Goal: Complete application form

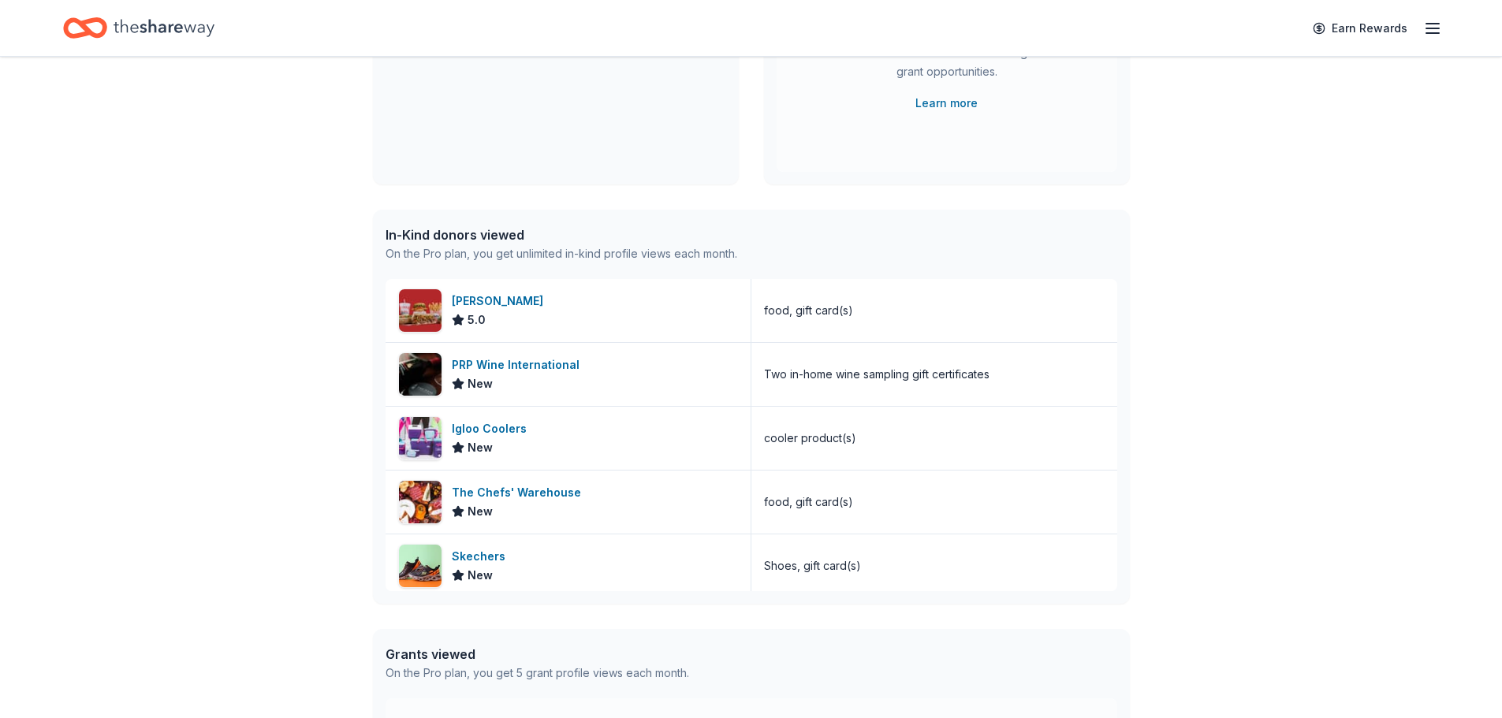
scroll to position [631, 0]
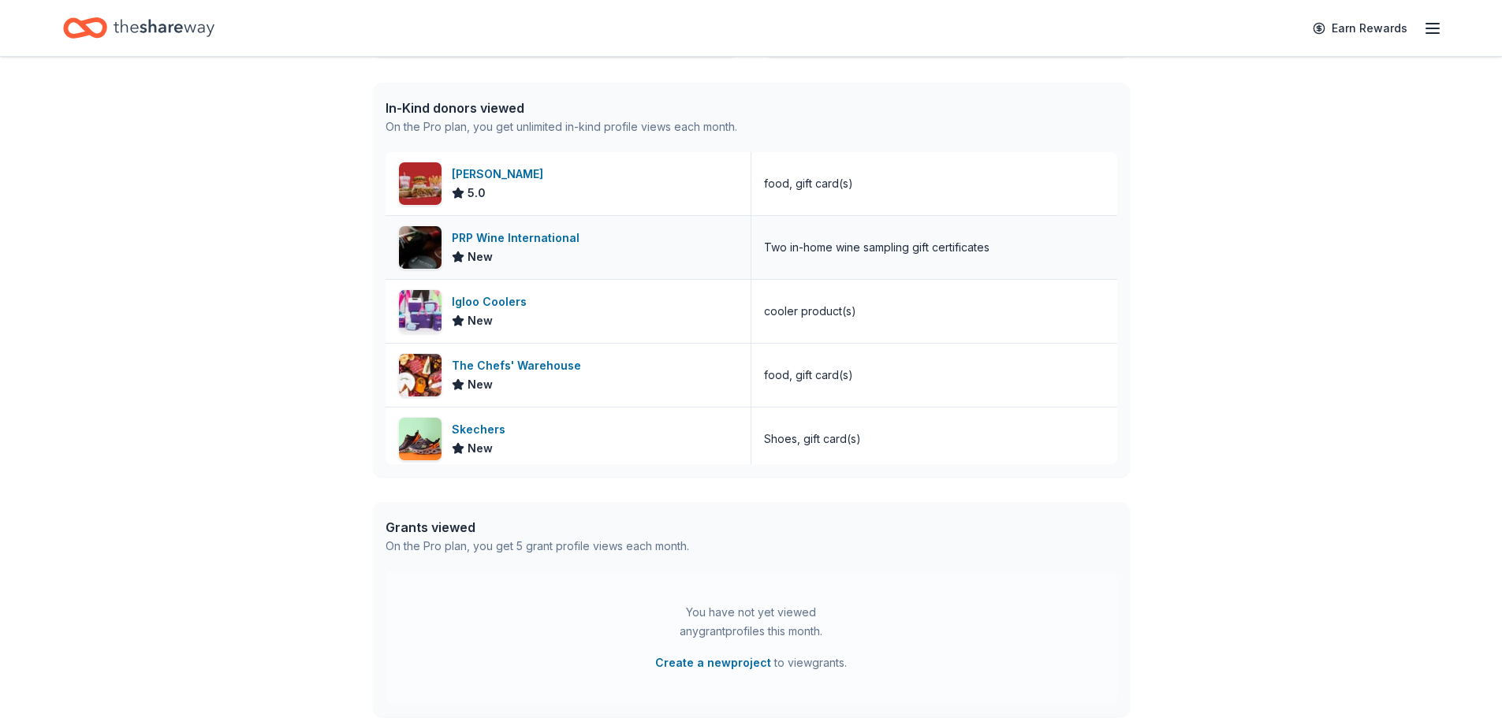
click at [509, 235] on div "PRP Wine International" at bounding box center [519, 238] width 134 height 19
click at [572, 178] on div "Portillo's 5.0" at bounding box center [569, 183] width 366 height 63
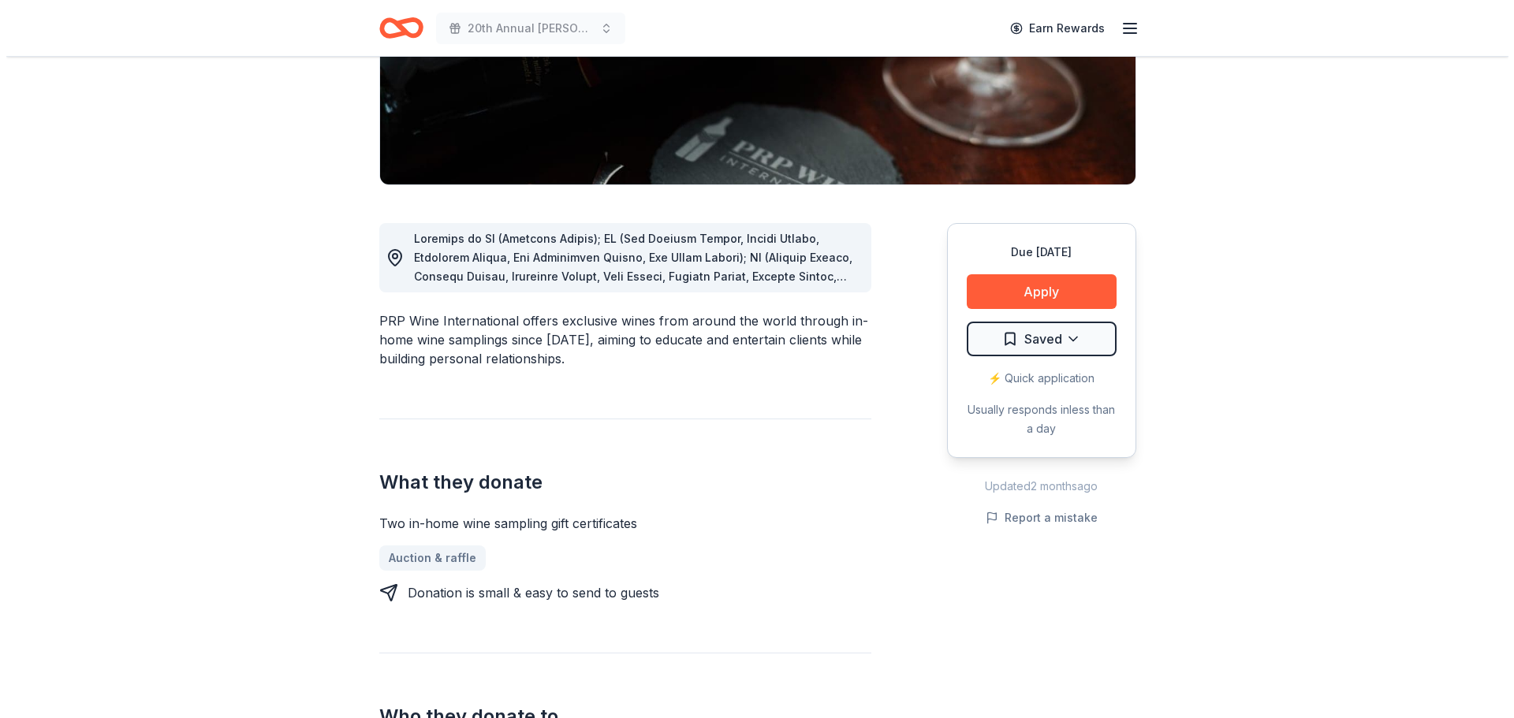
scroll to position [315, 0]
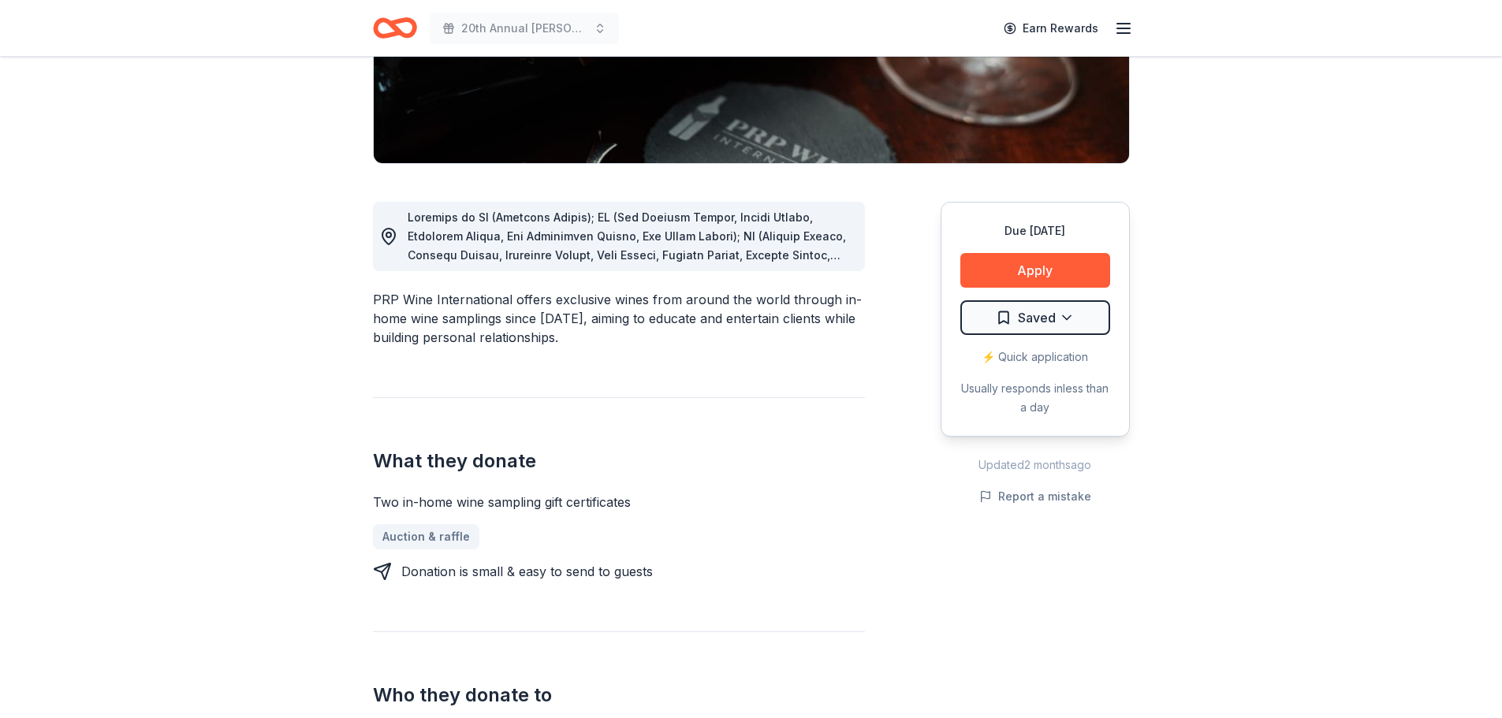
click at [755, 255] on span at bounding box center [630, 435] width 445 height 449
click at [392, 237] on icon at bounding box center [388, 236] width 19 height 19
click at [1067, 272] on button "Apply" at bounding box center [1035, 270] width 150 height 35
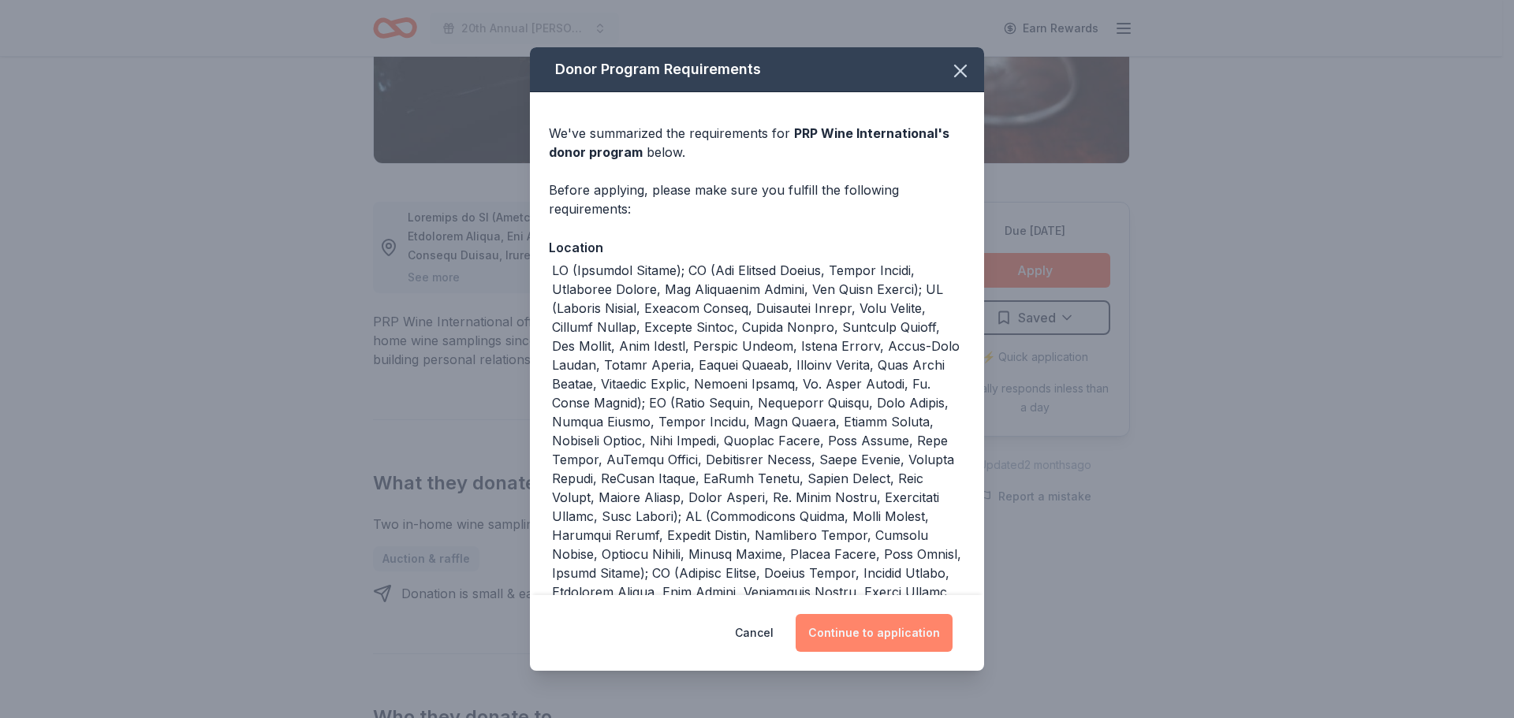
click at [863, 635] on button "Continue to application" at bounding box center [873, 633] width 157 height 38
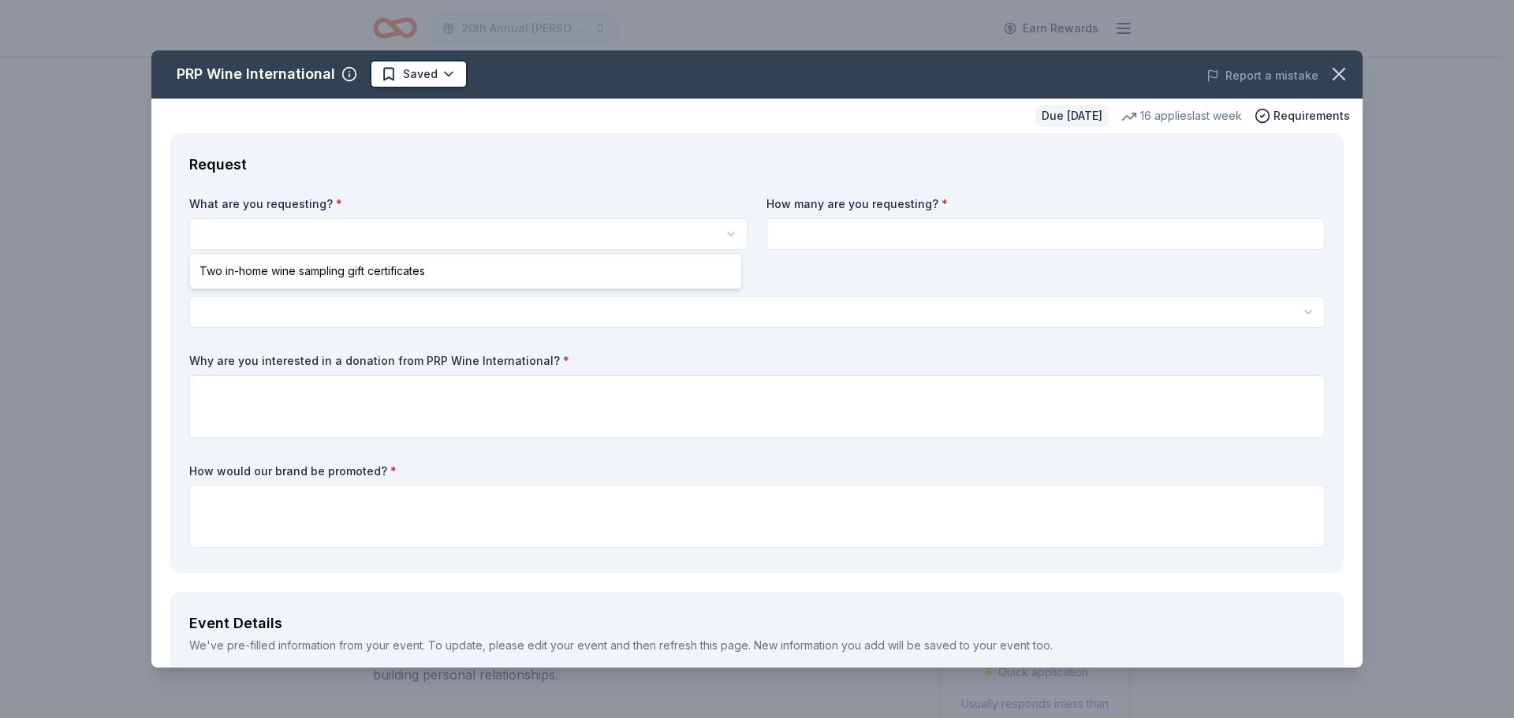
scroll to position [0, 0]
click at [239, 222] on html "20th Annual [PERSON_NAME] Memorial Golf Tournament Earn Rewards Due [DATE] Shar…" at bounding box center [757, 359] width 1514 height 718
select select "Two in-home wine sampling gift certificates"
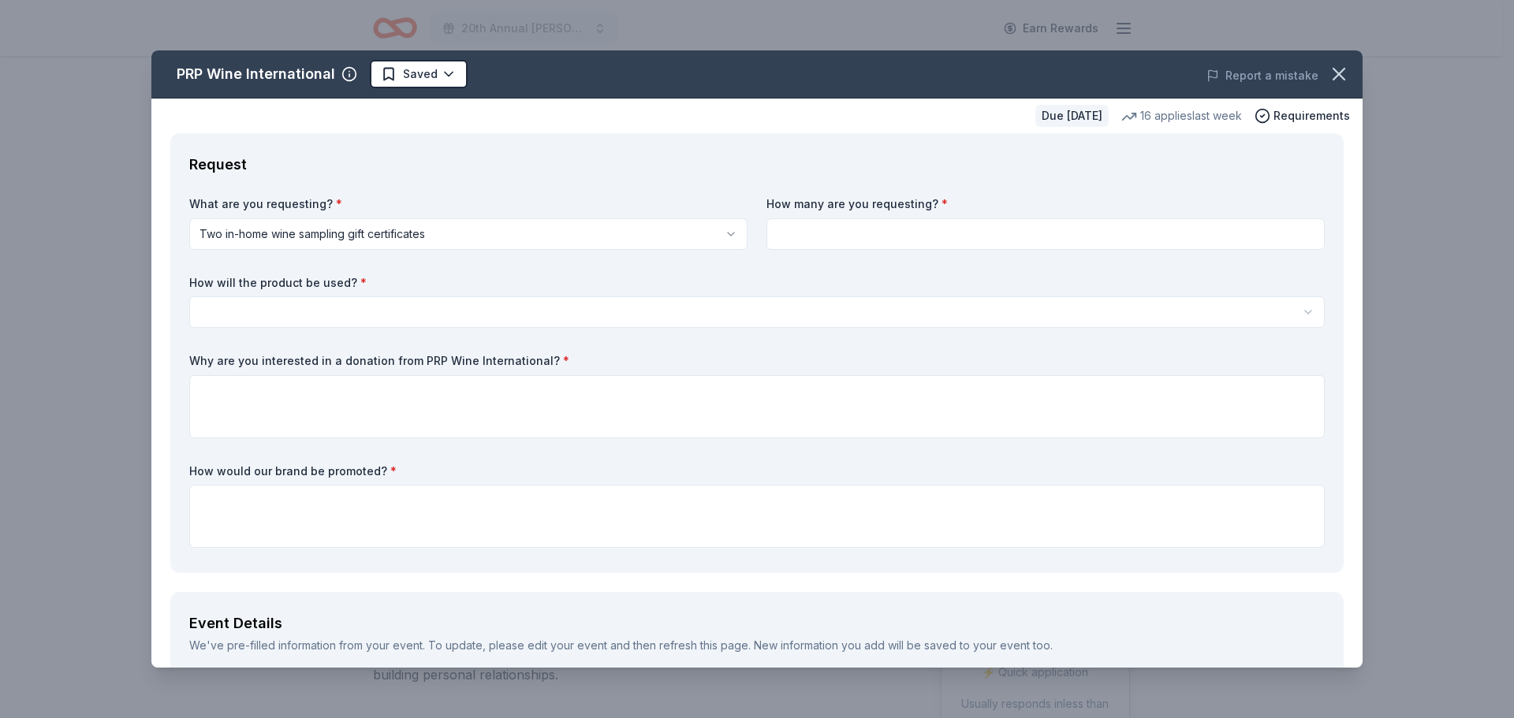
click at [889, 231] on input at bounding box center [1045, 234] width 558 height 32
type input "2"
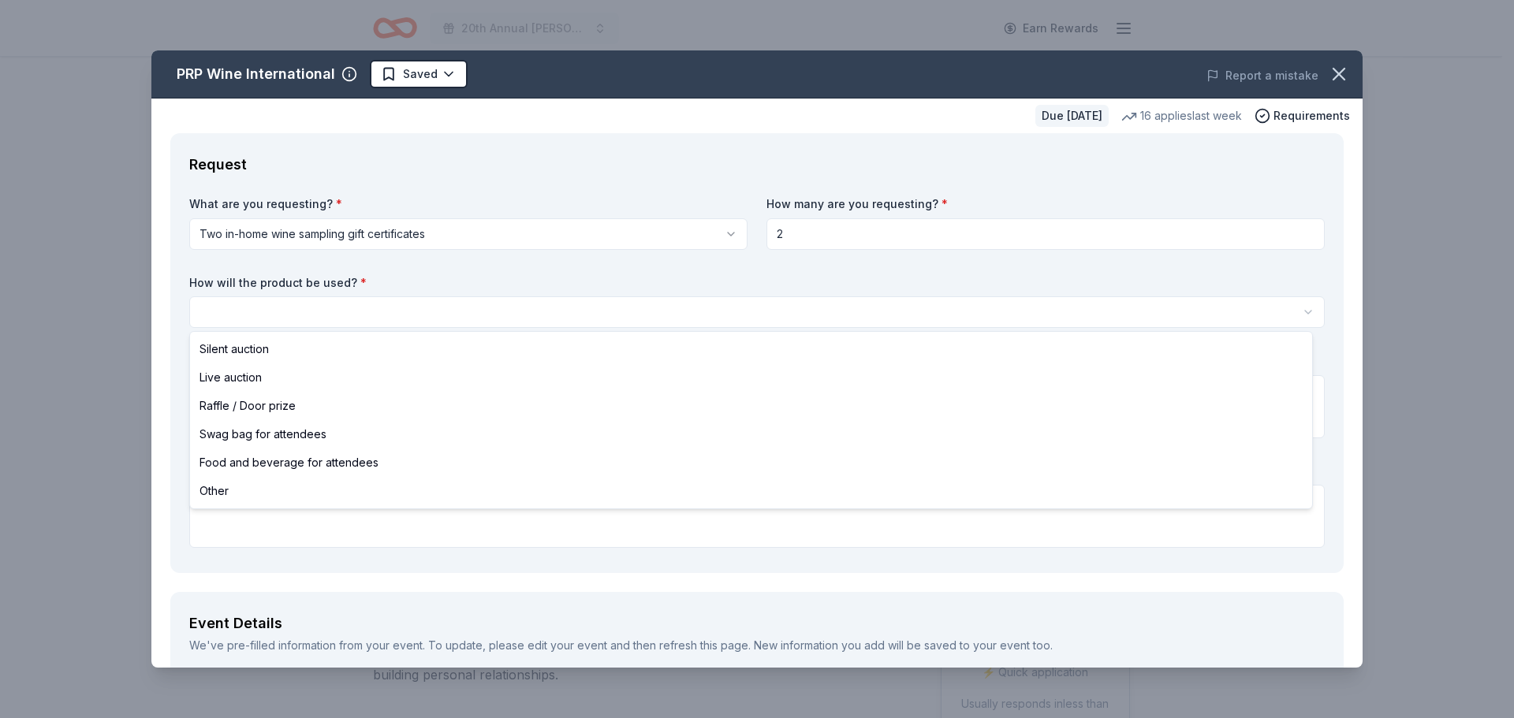
click at [306, 315] on html "20th Annual [PERSON_NAME] Memorial Golf Tournament Earn Rewards Due [DATE] Shar…" at bounding box center [757, 359] width 1514 height 718
select select "raffleDoorPrize"
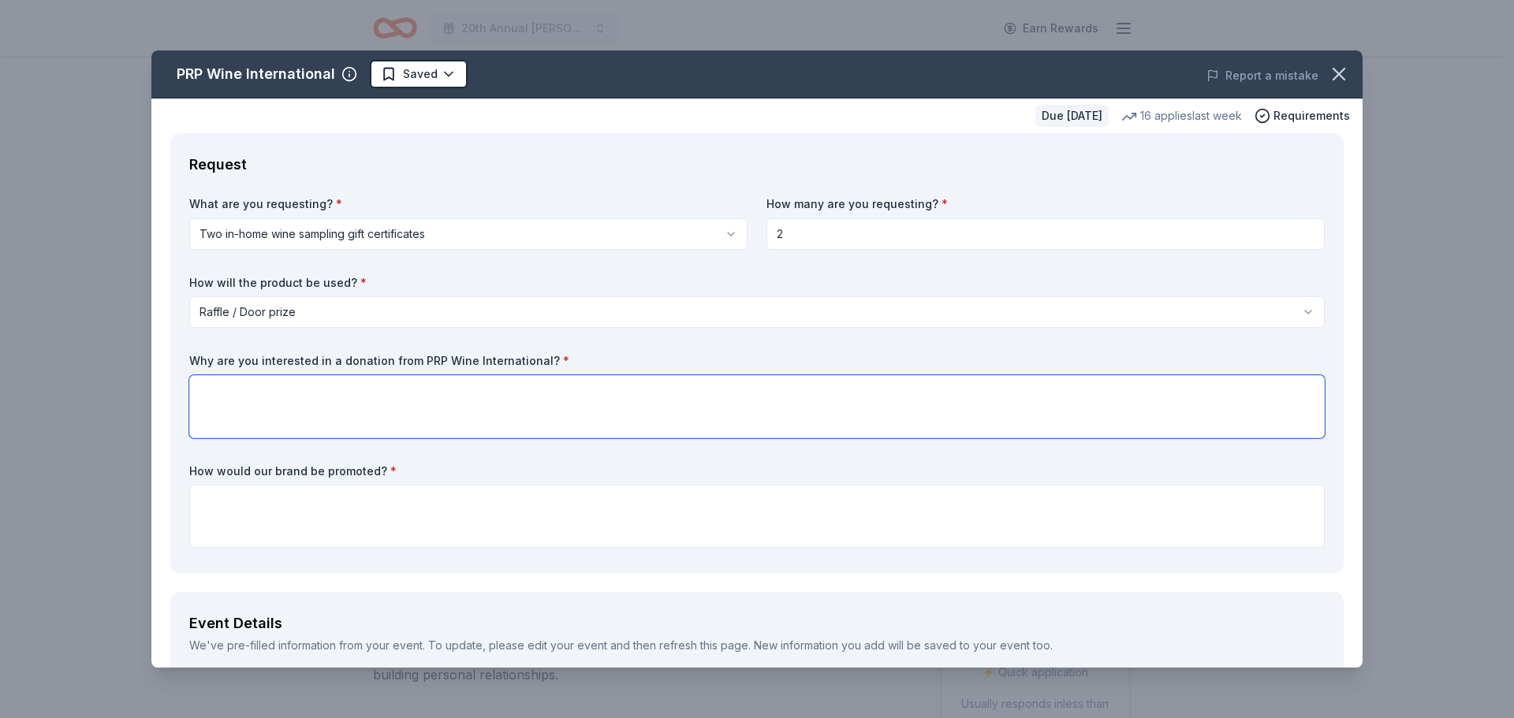
click at [263, 386] on textarea at bounding box center [756, 406] width 1135 height 63
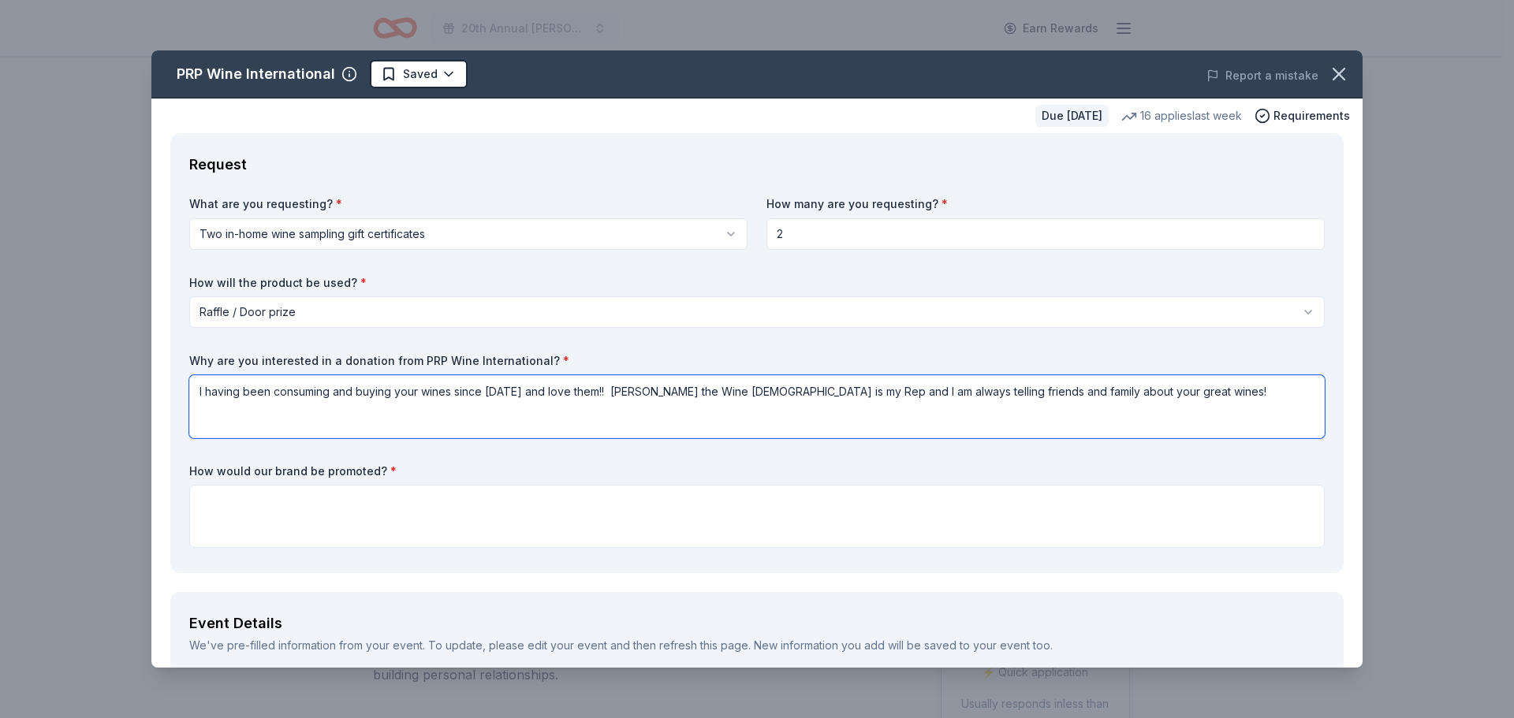
type textarea "I having been consuming and buying your wines since [DATE] and love them!! [PER…"
click at [230, 486] on textarea at bounding box center [756, 516] width 1135 height 63
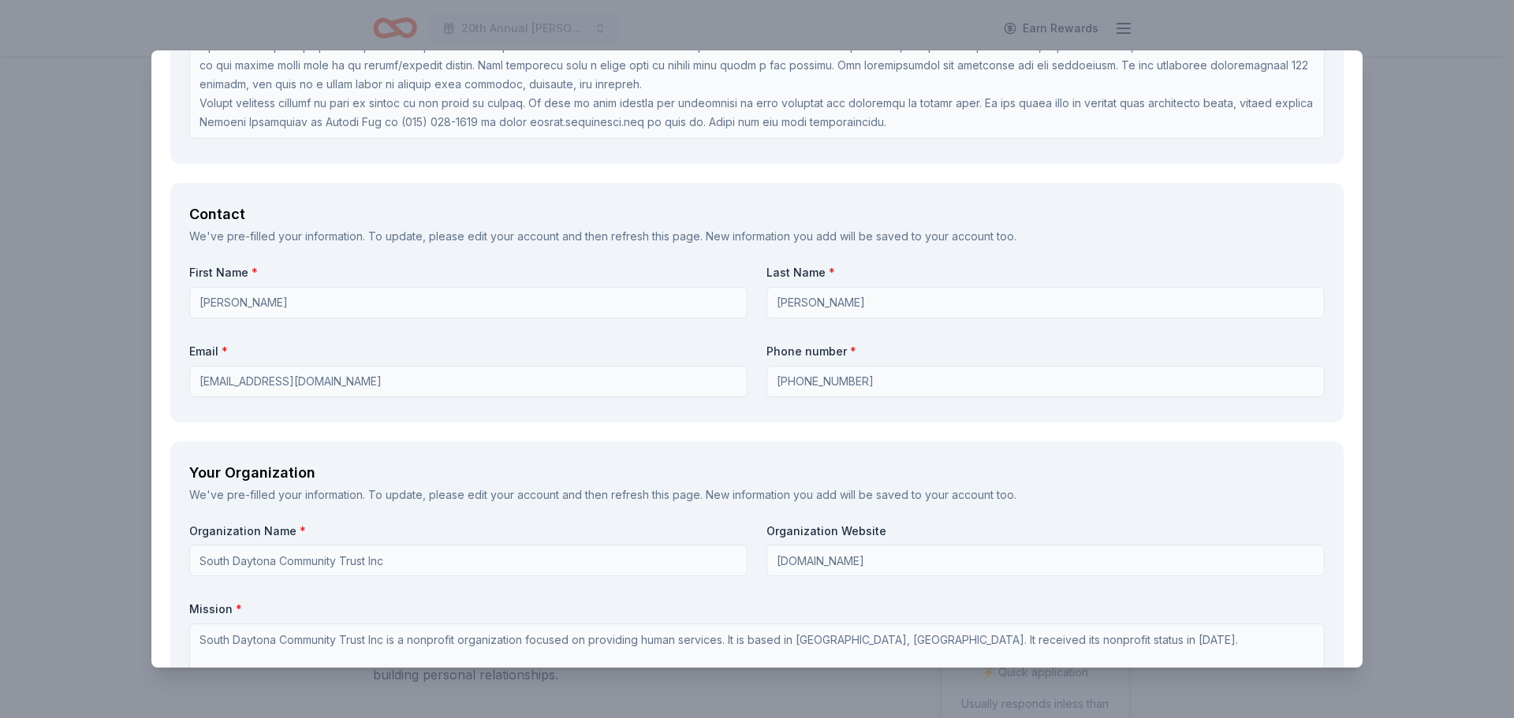
scroll to position [1183, 0]
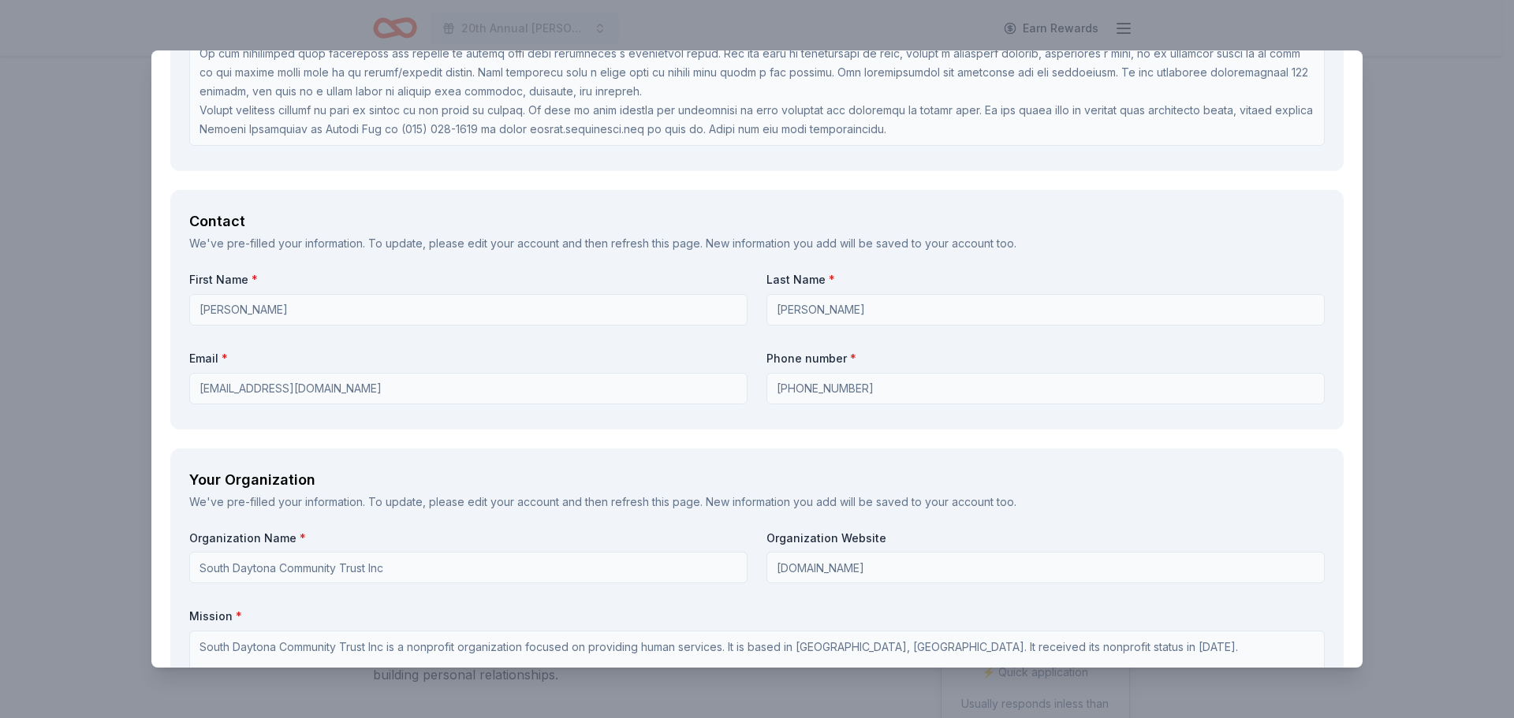
type textarea "They would be put in Raffle Baskets and a sheet about the sampling will be prov…"
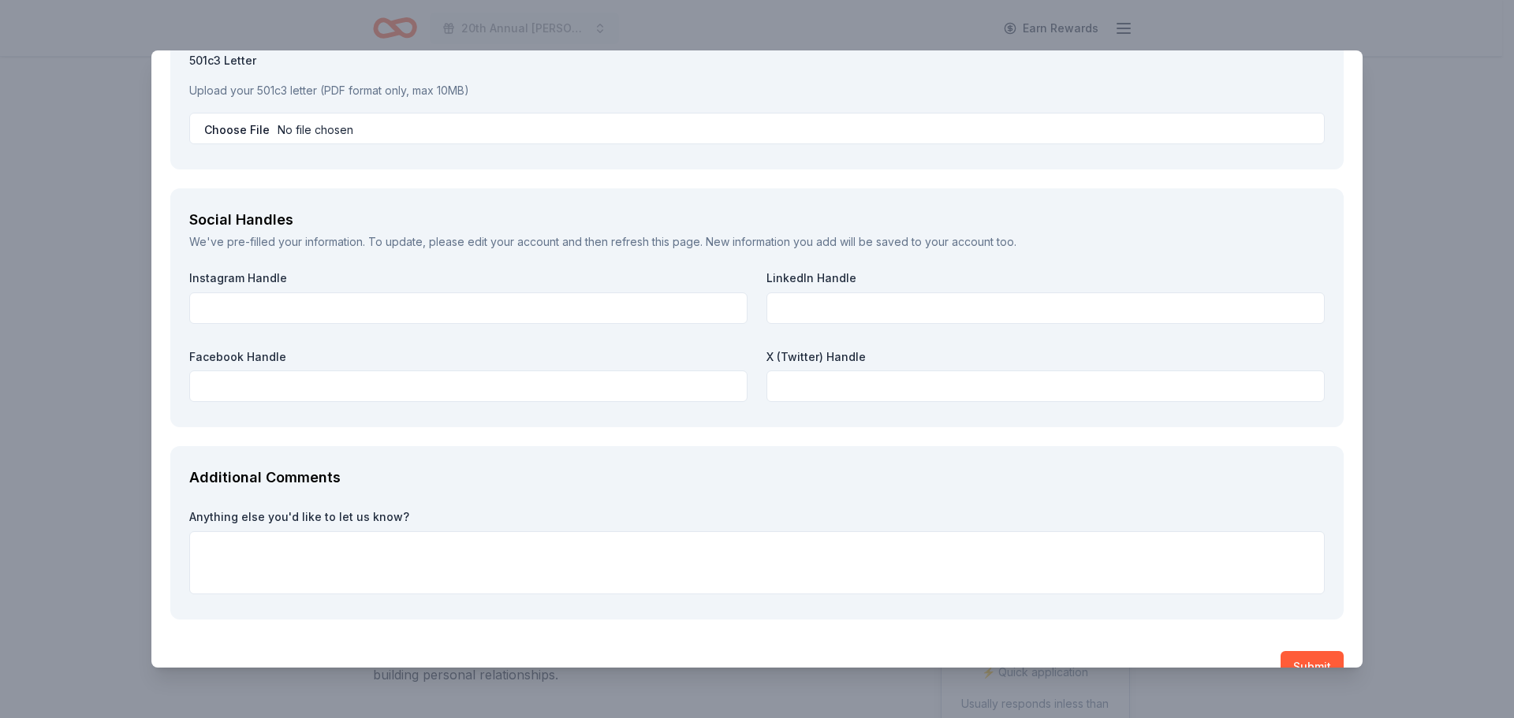
scroll to position [1962, 0]
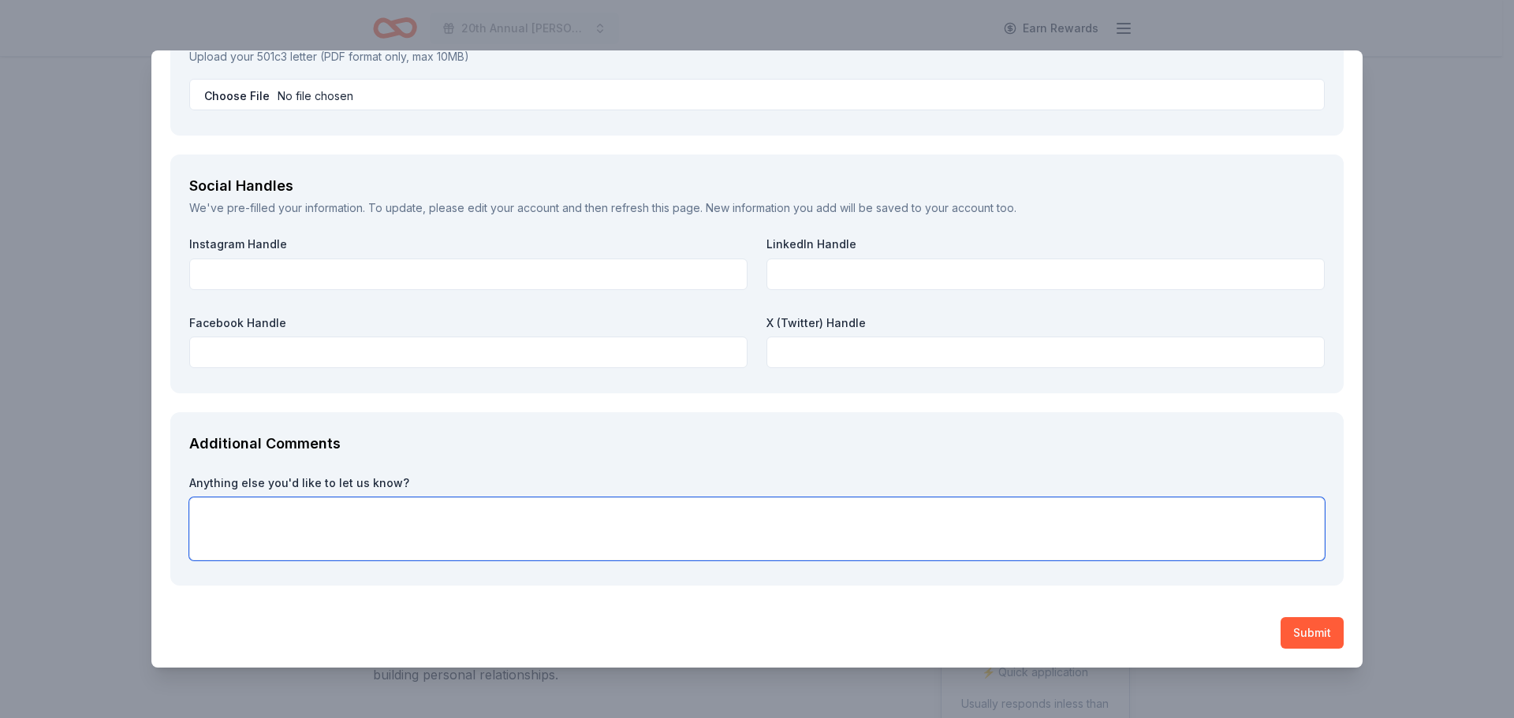
click at [226, 509] on textarea at bounding box center [756, 528] width 1135 height 63
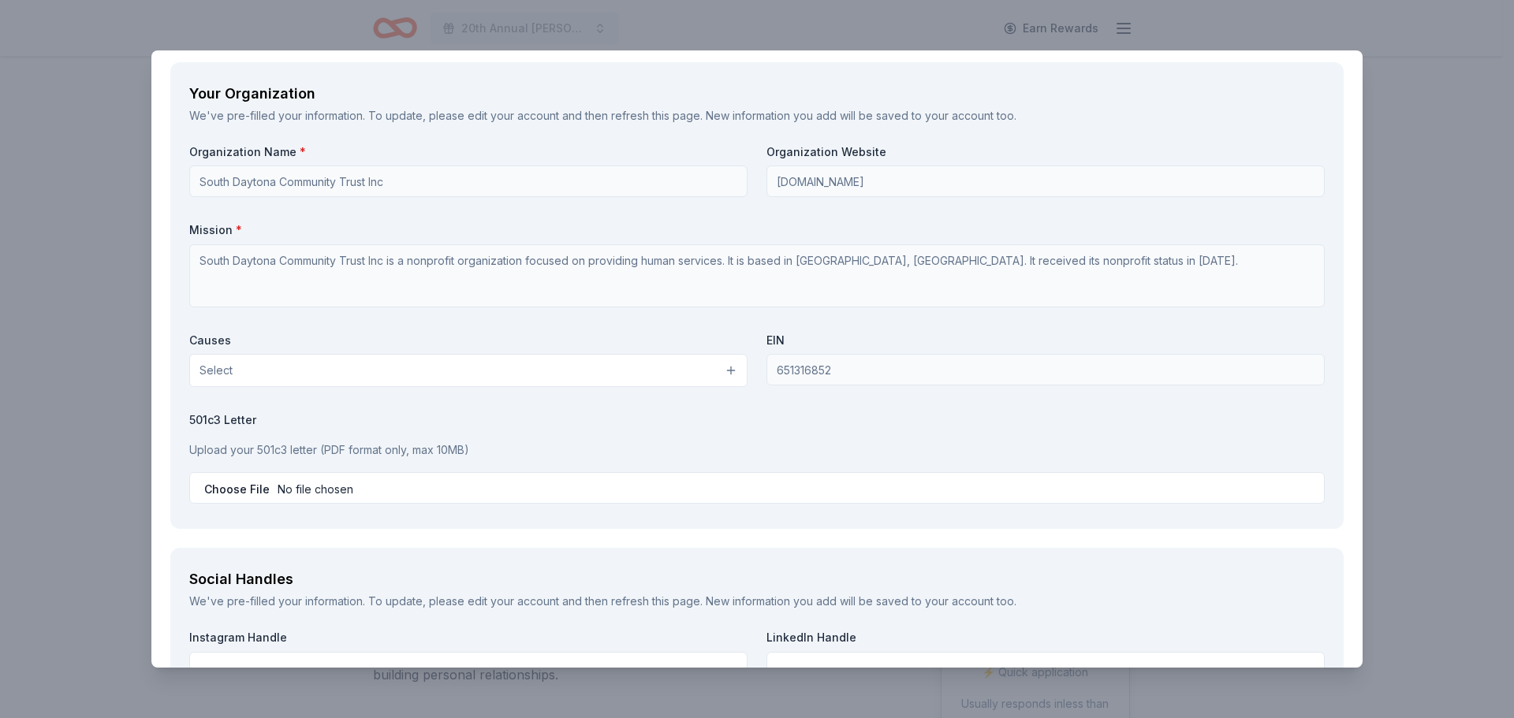
scroll to position [1568, 0]
type textarea "We have many wine drinkers among our participants and we think these sampling c…"
click at [328, 448] on p "Upload your 501c3 letter (PDF format only, max 10MB)" at bounding box center [756, 451] width 1135 height 19
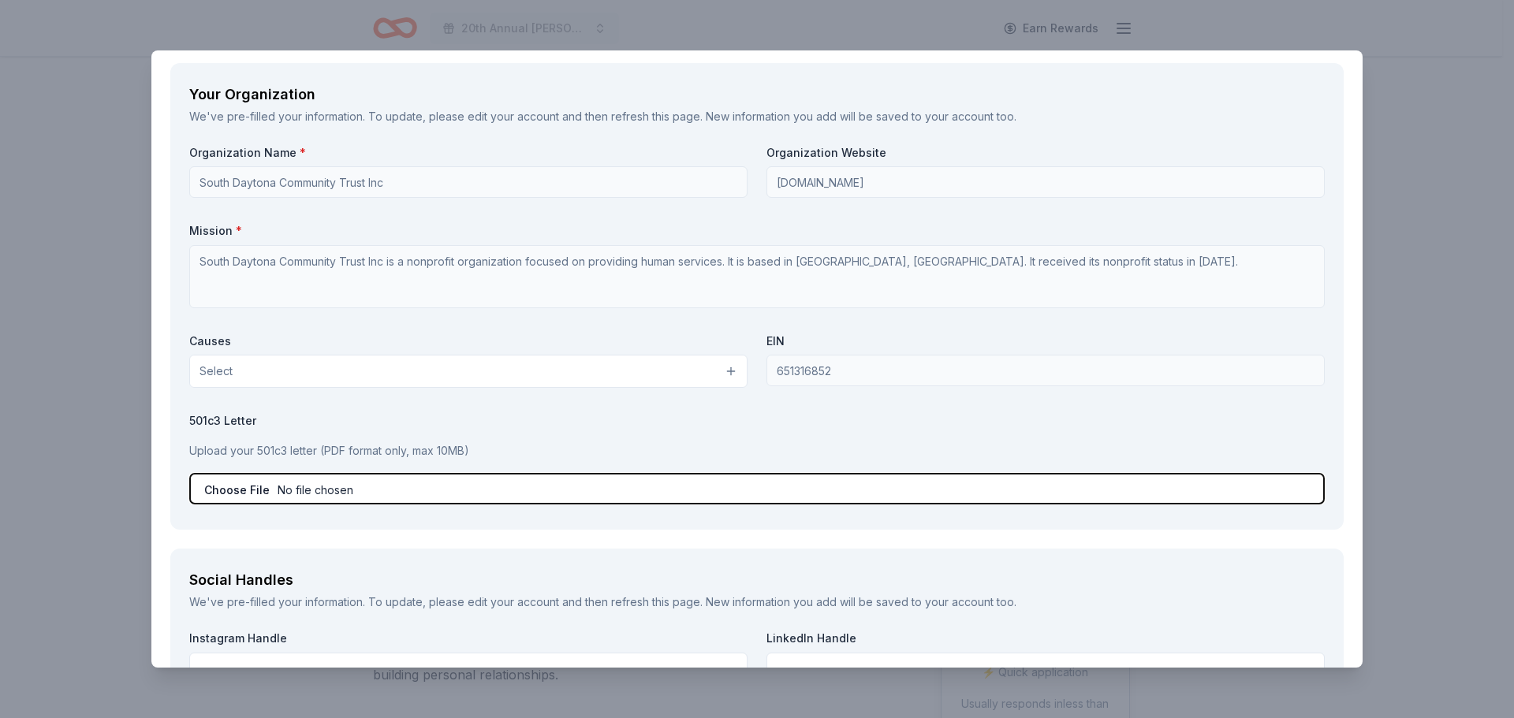
click at [315, 495] on input "file" at bounding box center [756, 489] width 1135 height 32
type input "C:\fakepath\501 (c) (3) Award Letter.pdf"
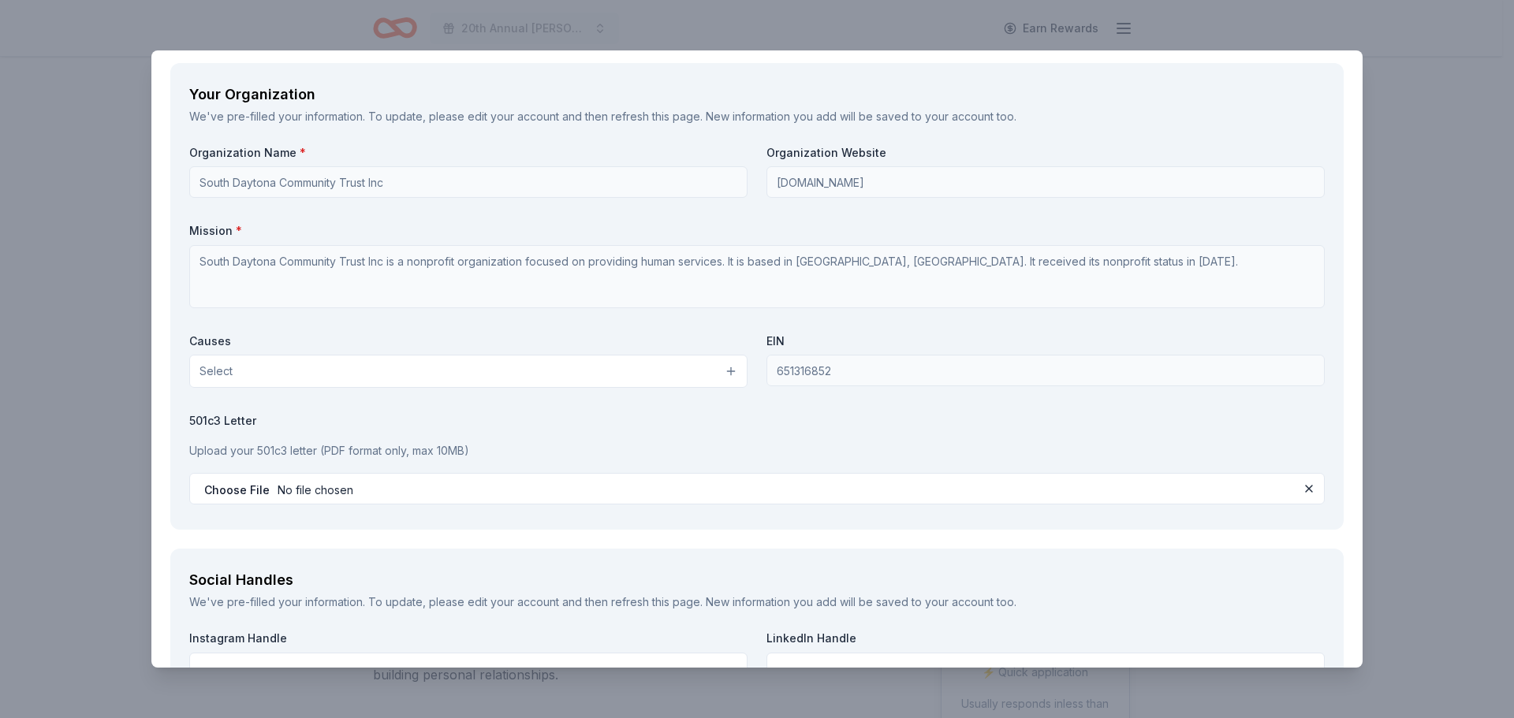
click at [720, 367] on button "Select" at bounding box center [468, 371] width 558 height 33
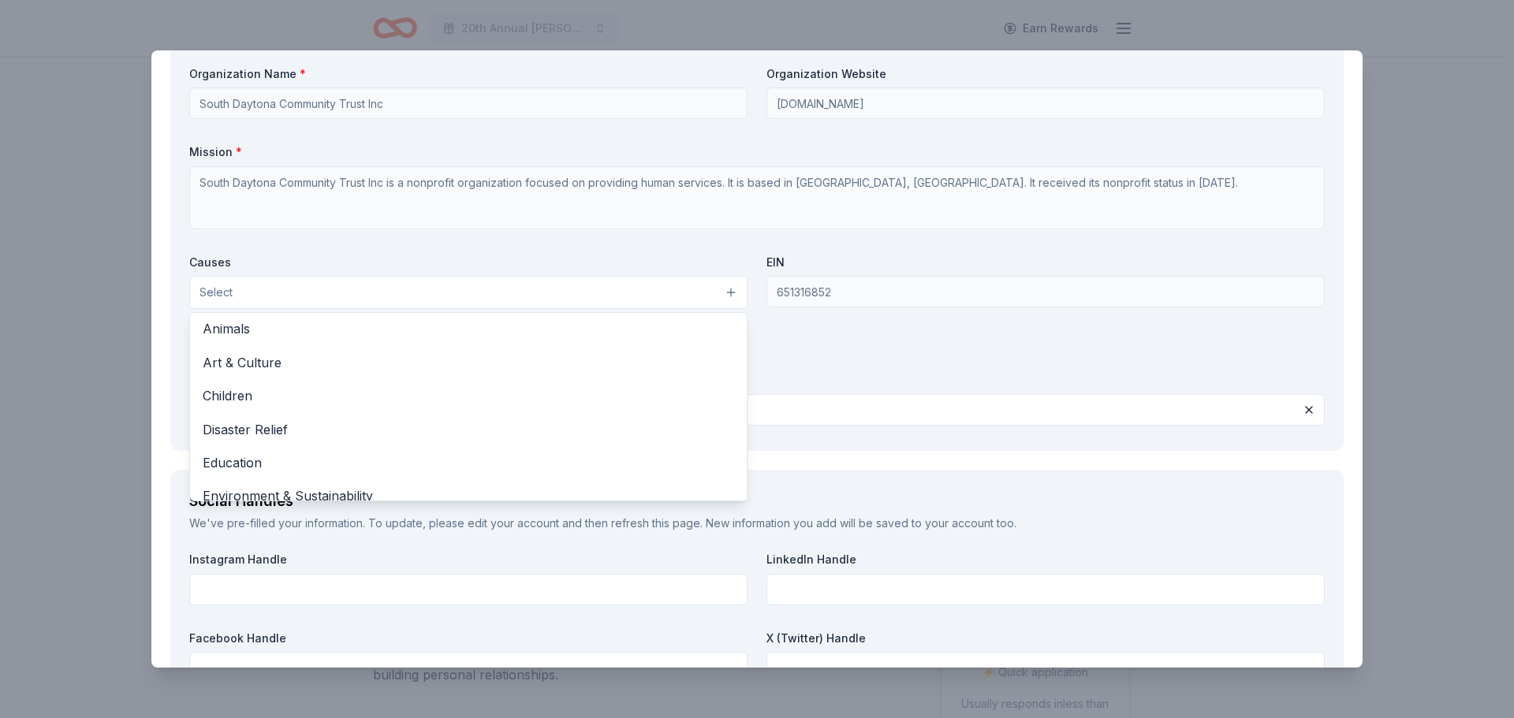
scroll to position [43, 0]
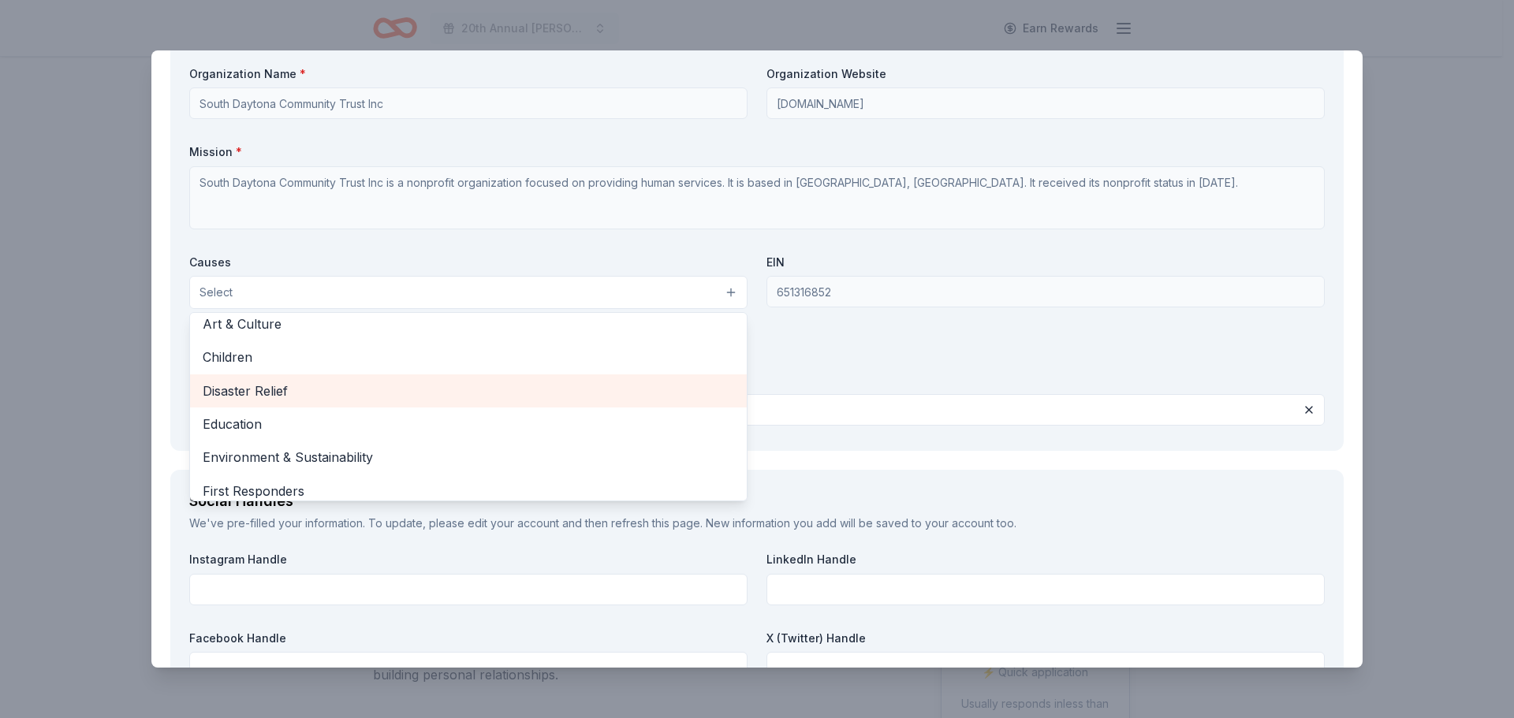
click at [387, 392] on span "Disaster Relief" at bounding box center [468, 391] width 531 height 20
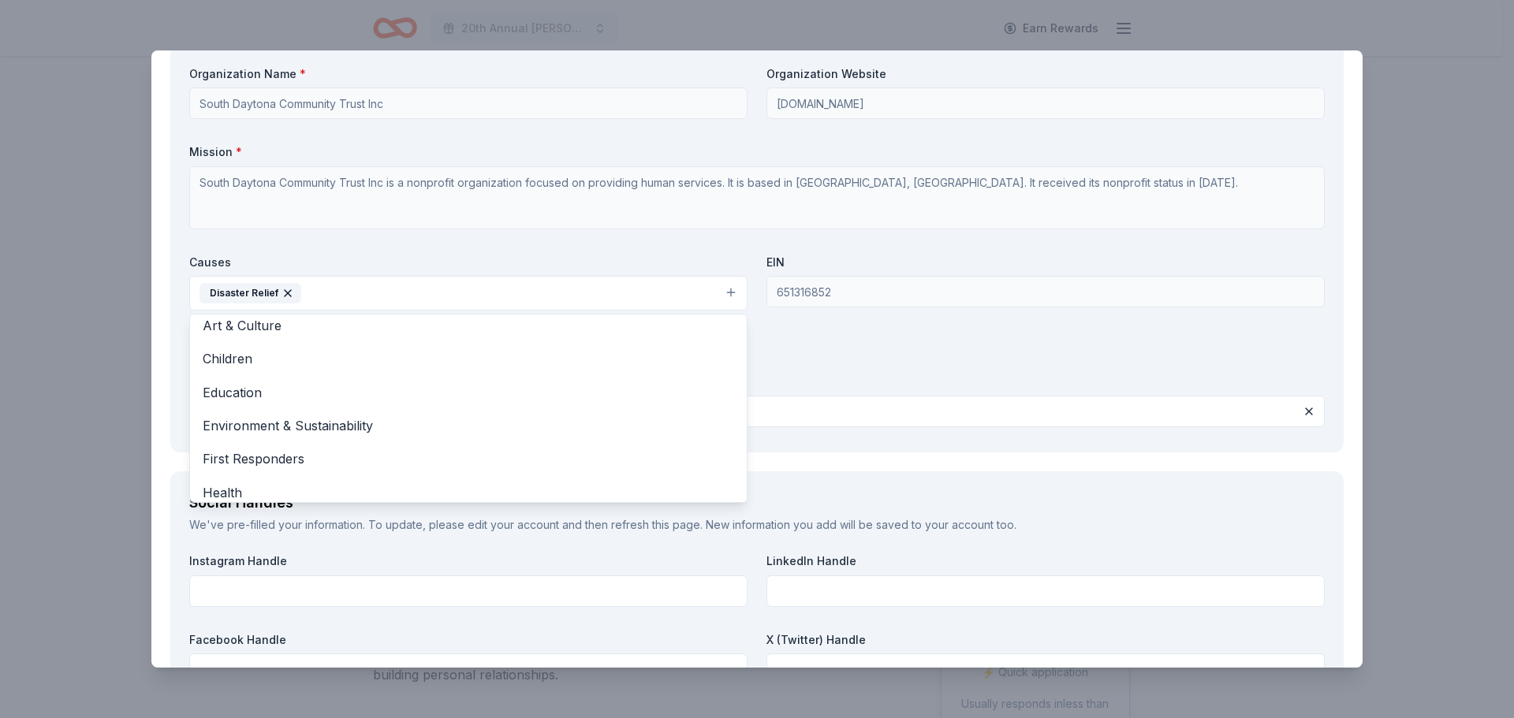
click at [1135, 311] on div "Organization Name * South Daytona Community Trust Inc Organization Website [DOM…" at bounding box center [756, 249] width 1135 height 367
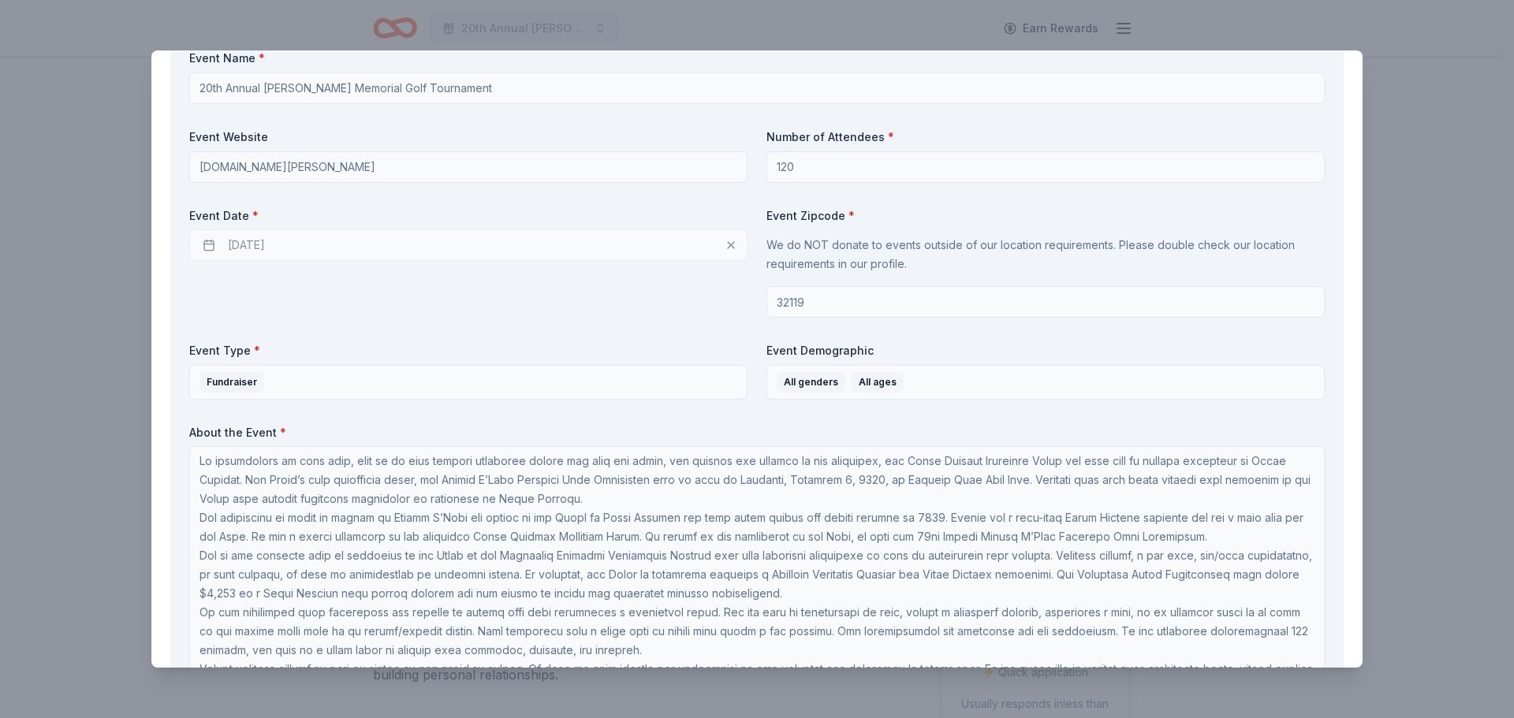
scroll to position [0, 0]
click at [377, 250] on div "[DATE]" at bounding box center [468, 245] width 558 height 32
click at [301, 236] on div "[DATE]" at bounding box center [468, 245] width 558 height 32
click at [300, 237] on div "[DATE]" at bounding box center [468, 245] width 558 height 32
click at [203, 243] on div "[DATE]" at bounding box center [468, 245] width 558 height 32
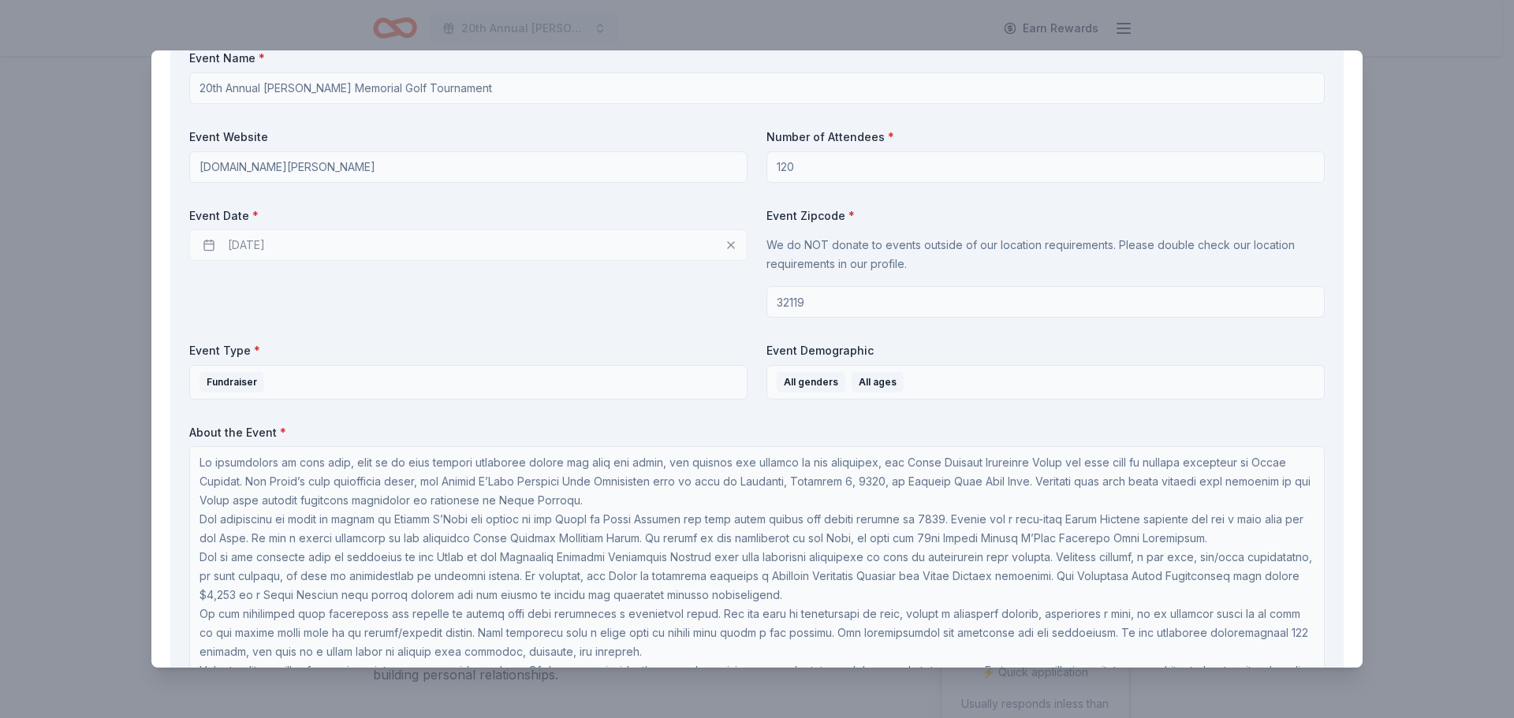
click at [203, 243] on div "[DATE]" at bounding box center [468, 245] width 558 height 32
click at [721, 248] on div "[DATE]" at bounding box center [468, 245] width 558 height 32
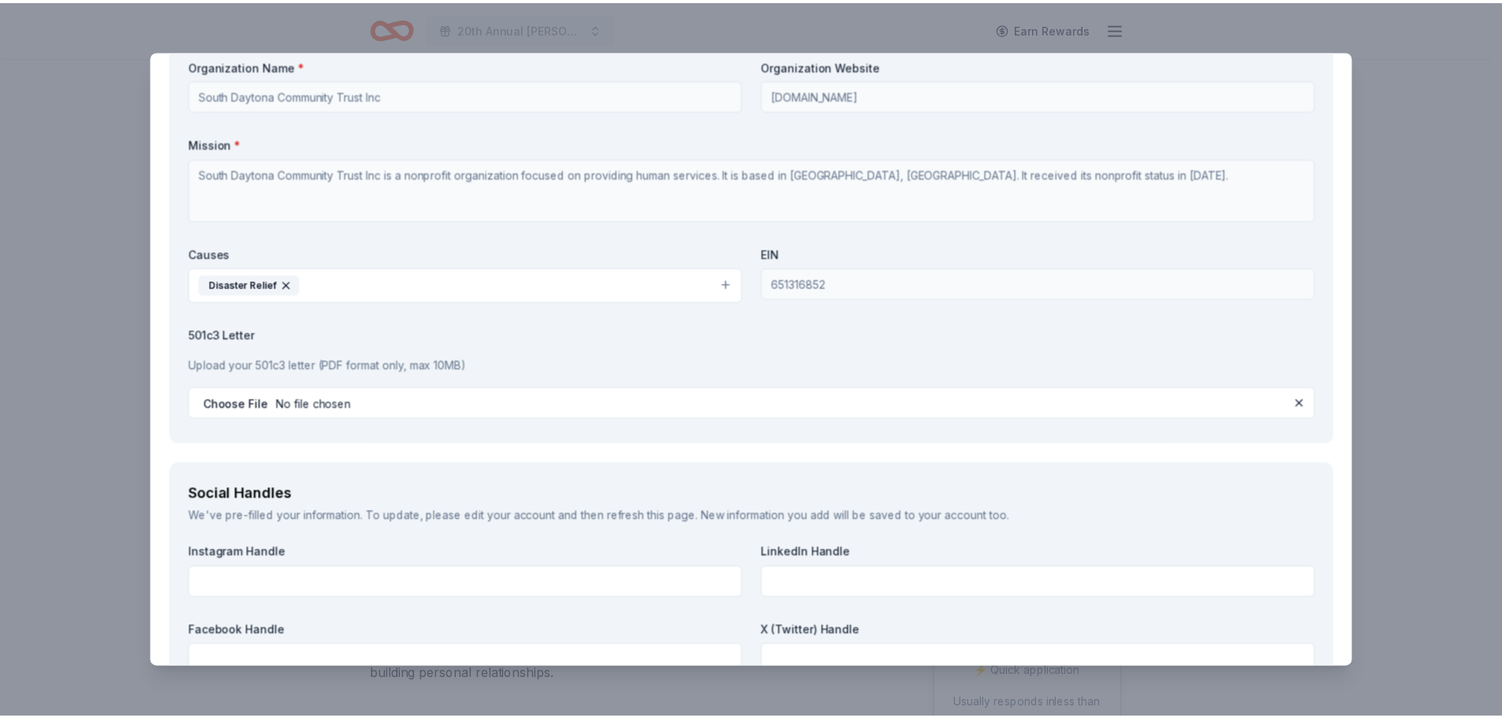
scroll to position [1964, 0]
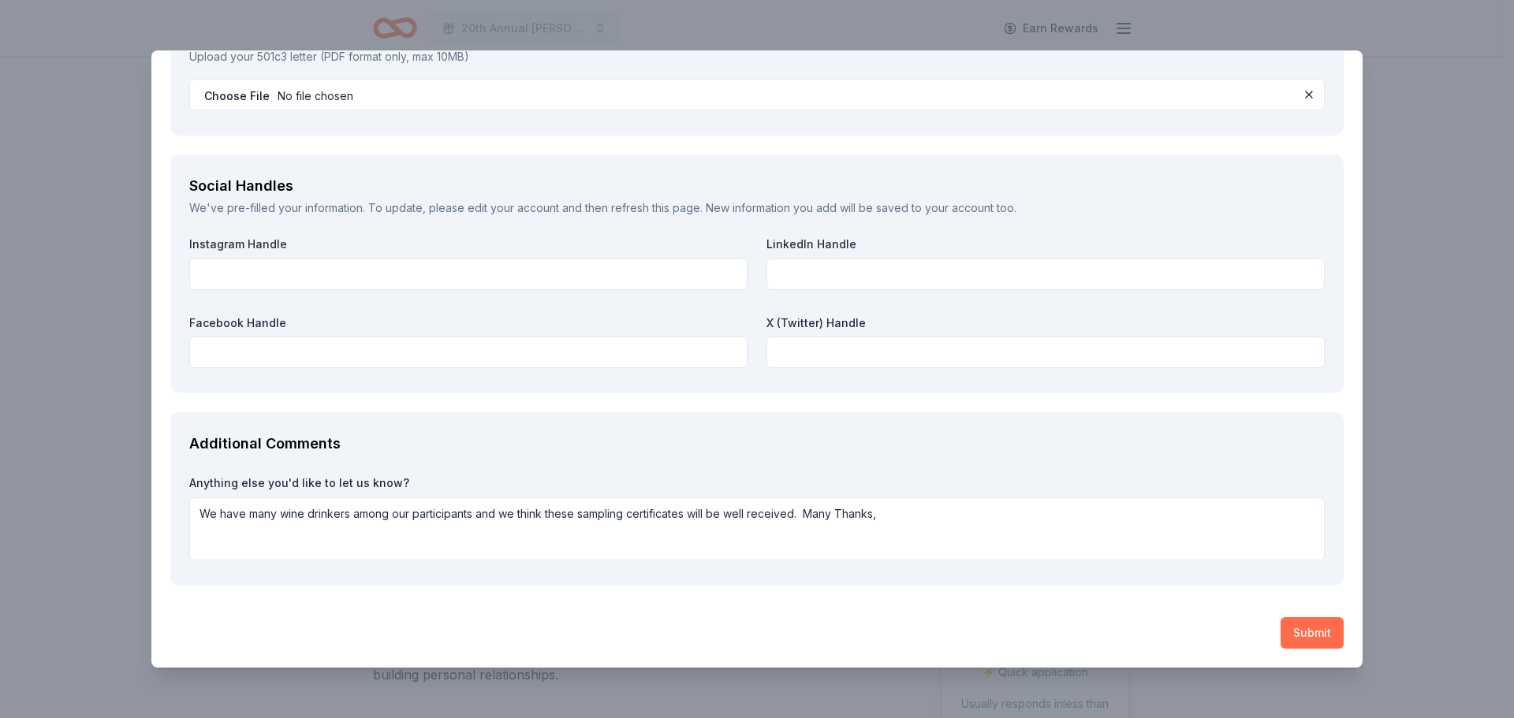
click at [1307, 631] on button "Submit" at bounding box center [1311, 633] width 63 height 32
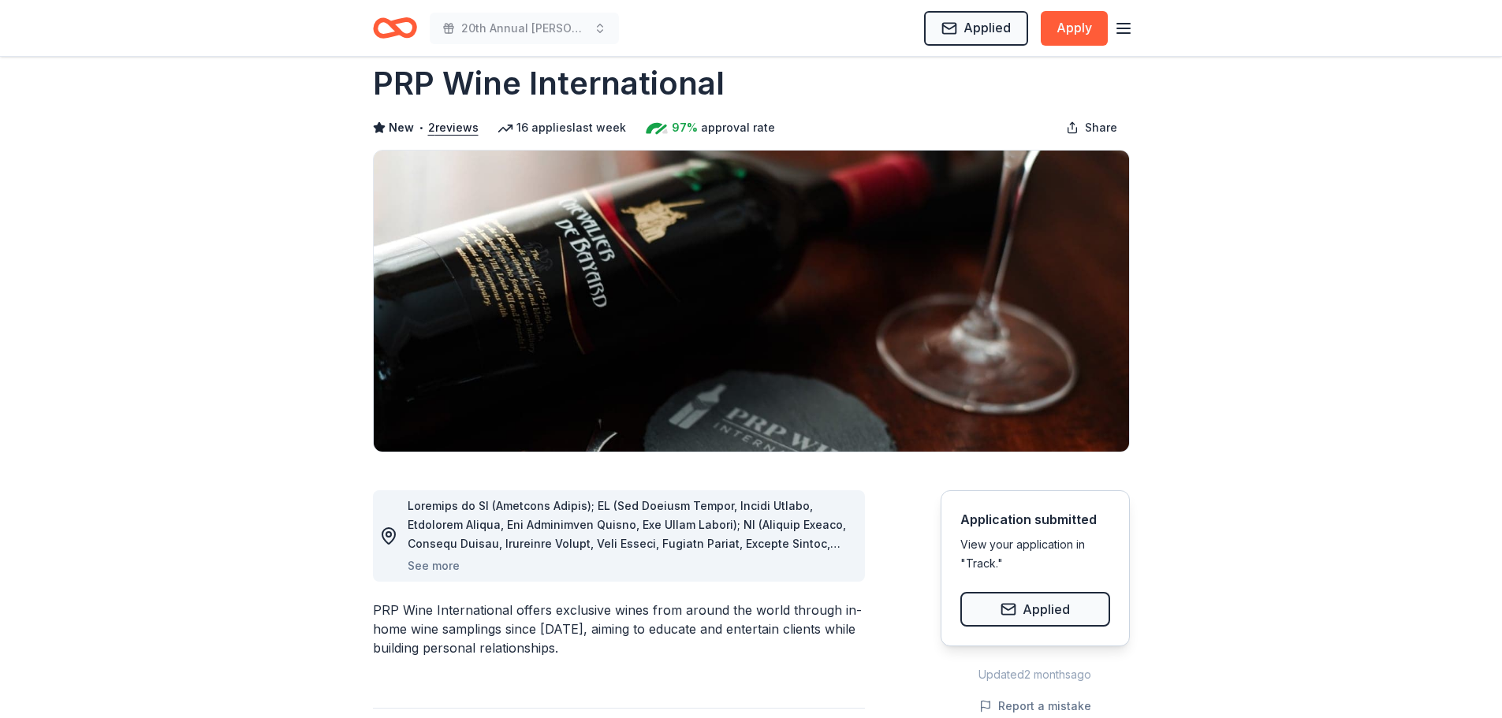
scroll to position [0, 0]
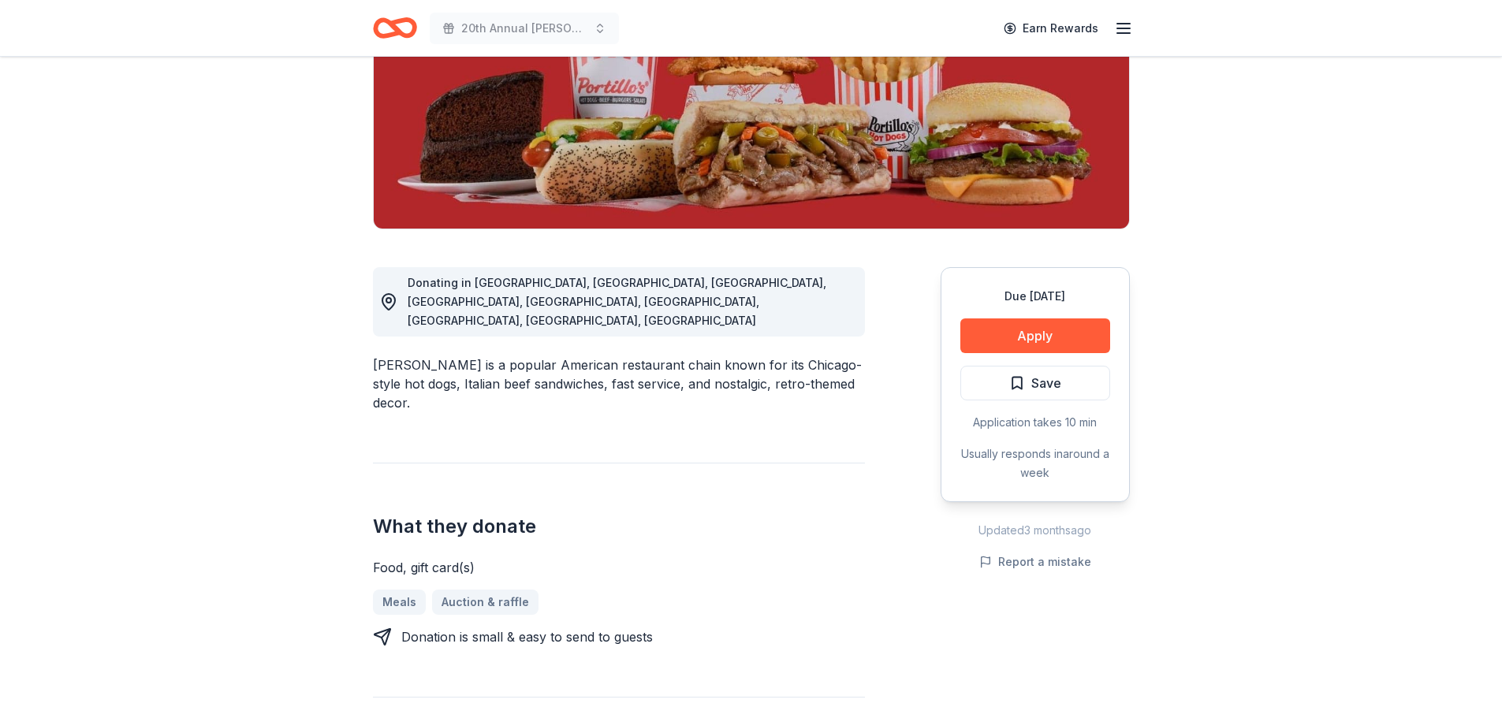
scroll to position [158, 0]
